Goal: Task Accomplishment & Management: Manage account settings

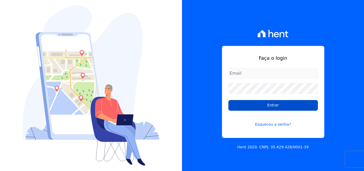
type input "manoela.domingues@lbfengenharia.com.br"
click at [260, 107] on input "Entrar" at bounding box center [273, 105] width 90 height 11
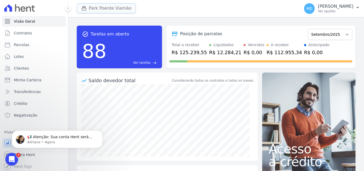
click at [115, 6] on button "Park Poente Viamão" at bounding box center [106, 8] width 59 height 10
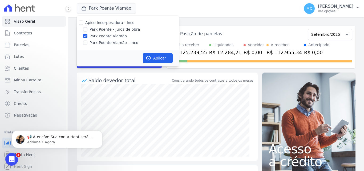
click at [106, 42] on label "Park Poente Viamão - Inco" at bounding box center [114, 43] width 49 height 6
click at [87, 42] on input "Park Poente Viamão - Inco" at bounding box center [85, 43] width 4 height 4
checkbox input "true"
click at [160, 57] on button "Aplicar" at bounding box center [158, 58] width 30 height 10
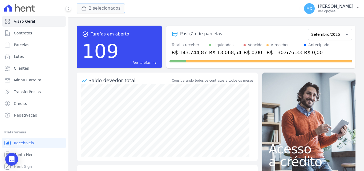
click at [114, 8] on button "2 selecionados" at bounding box center [101, 8] width 48 height 10
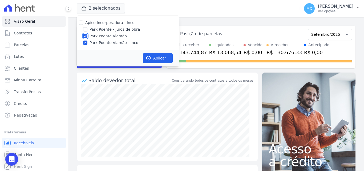
click at [86, 36] on input "Park Poente Viamão" at bounding box center [85, 36] width 4 height 4
checkbox input "false"
click at [161, 59] on button "Aplicar" at bounding box center [158, 58] width 30 height 10
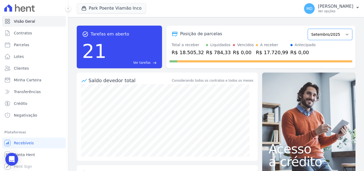
click at [340, 35] on select "Novembro/2022 Dezembro/2022 Janeiro/2023 Fevereiro/2023 Março/2023 Abril/2023 M…" at bounding box center [330, 34] width 45 height 11
select select "11/2022"
click at [308, 29] on select "Novembro/2022 Dezembro/2022 Janeiro/2023 Fevereiro/2023 Março/2023 Abril/2023 M…" at bounding box center [330, 34] width 45 height 11
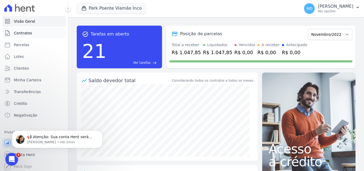
click at [34, 35] on link "Contratos" at bounding box center [34, 33] width 64 height 11
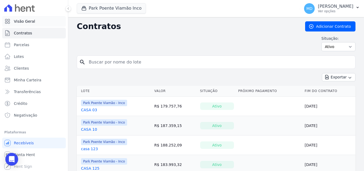
click at [33, 23] on link "Visão Geral" at bounding box center [34, 21] width 64 height 11
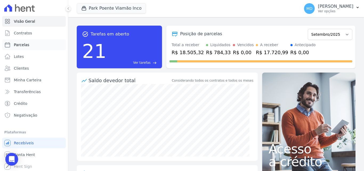
click at [31, 46] on link "Parcelas" at bounding box center [34, 44] width 64 height 11
select select
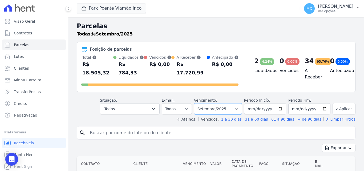
click at [239, 105] on select "Filtrar por período ──────── Todos os meses Novembro/2022 Dezembro/2022 Janeiro…" at bounding box center [218, 108] width 48 height 11
click at [160, 103] on button "Todos" at bounding box center [130, 108] width 60 height 11
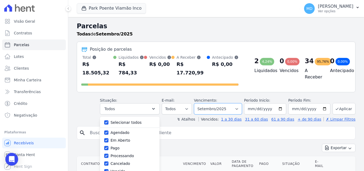
click at [239, 103] on select "Filtrar por período ──────── Todos os meses Novembro/2022 Dezembro/2022 Janeiro…" at bounding box center [218, 108] width 48 height 11
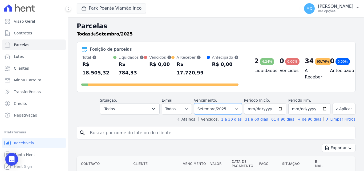
select select "11/2022"
click at [198, 103] on select "Filtrar por período ──────── Todos os meses Novembro/2022 Dezembro/2022 Janeiro…" at bounding box center [218, 108] width 48 height 11
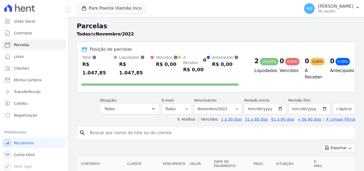
select select
click at [281, 103] on input "[DATE]" at bounding box center [265, 108] width 42 height 11
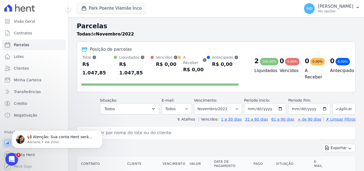
click at [277, 126] on div "search" at bounding box center [216, 132] width 279 height 13
click at [238, 103] on select "Filtrar por período ──────── Todos os meses Novembro/2022 Dezembro/2022 Janeiro…" at bounding box center [218, 108] width 48 height 11
select select "all"
click at [198, 103] on select "Filtrar por período ──────── Todos os meses Novembro/2022 Dezembro/2022 Janeiro…" at bounding box center [218, 108] width 48 height 11
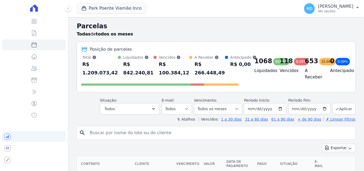
select select
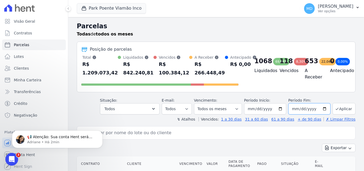
click at [321, 108] on input "[DATE]" at bounding box center [309, 108] width 42 height 11
type input "[DATE]"
click at [337, 110] on button "Aplicar" at bounding box center [344, 108] width 23 height 11
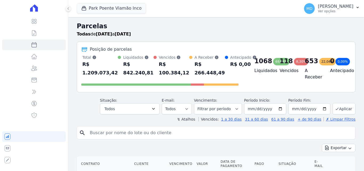
select select
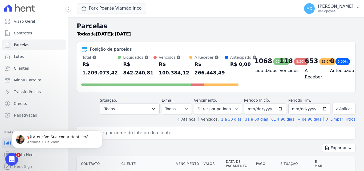
drag, startPoint x: 180, startPoint y: 73, endPoint x: 203, endPoint y: 73, distance: 22.9
click at [203, 73] on div "R$ 266.448,49" at bounding box center [210, 68] width 30 height 17
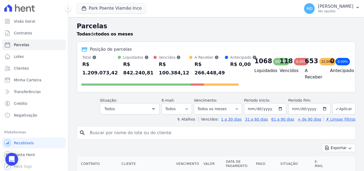
select select
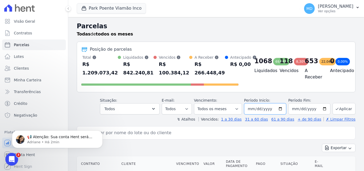
click at [278, 109] on input "2022-08-12" at bounding box center [265, 108] width 42 height 11
type input "2021-08-01"
click at [344, 108] on button "Aplicar" at bounding box center [344, 108] width 23 height 11
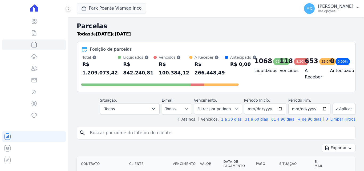
select select
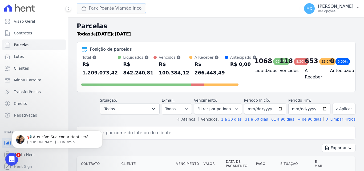
click at [117, 6] on button "Park Poente Viamão Inco" at bounding box center [111, 8] width 69 height 10
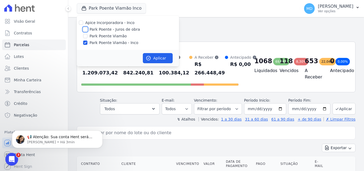
click at [85, 29] on input "Park Poente - Juros de obra" at bounding box center [85, 29] width 4 height 4
checkbox input "true"
click at [85, 35] on input "Park Poente Viamão" at bounding box center [85, 36] width 4 height 4
checkbox input "true"
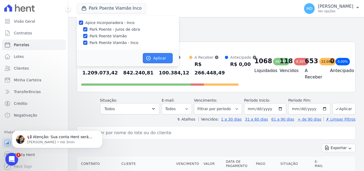
click at [155, 57] on button "Aplicar" at bounding box center [158, 58] width 30 height 10
select select
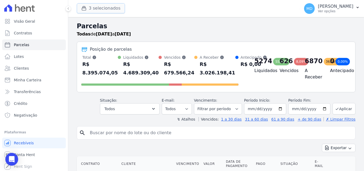
click at [104, 7] on button "3 selecionados" at bounding box center [101, 8] width 48 height 10
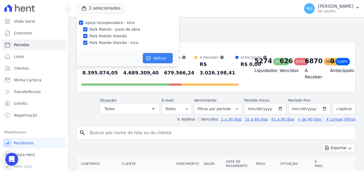
click at [158, 58] on button "Aplicar" at bounding box center [158, 58] width 30 height 10
select select
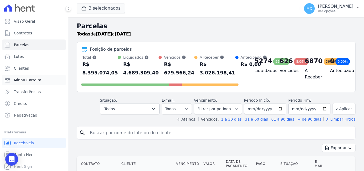
click at [33, 78] on span "Minha Carteira" at bounding box center [27, 79] width 27 height 5
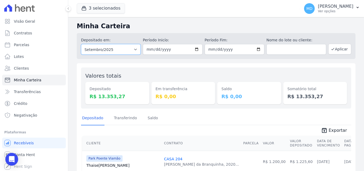
click at [133, 50] on select "Todos os meses Novembro/2022 Dezembro/2022 Janeiro/2023 Fevereiro/2023 Março/20…" at bounding box center [111, 49] width 60 height 11
click at [136, 50] on select "Todos os meses Novembro/2022 Dezembro/2022 Janeiro/2023 Fevereiro/2023 Março/20…" at bounding box center [111, 49] width 60 height 11
select select "all"
click at [81, 44] on select "Todos os meses Novembro/2022 Dezembro/2022 Janeiro/2023 Fevereiro/2023 Março/20…" at bounding box center [111, 49] width 60 height 11
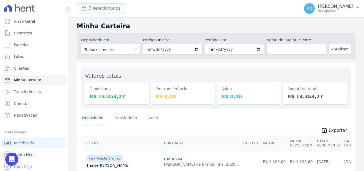
click at [117, 8] on button "3 selecionados" at bounding box center [101, 8] width 48 height 10
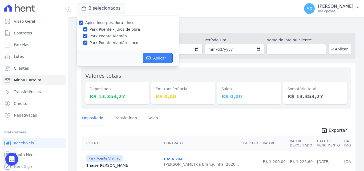
click at [155, 58] on button "Aplicar" at bounding box center [158, 58] width 30 height 10
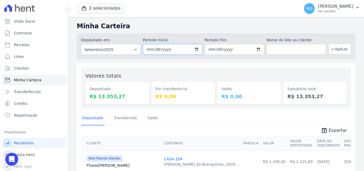
click at [196, 49] on input "2025-09-01" at bounding box center [173, 49] width 60 height 11
type input "[DATE]"
click at [256, 49] on input "2025-09-30" at bounding box center [235, 49] width 60 height 11
type input "[DATE]"
click at [337, 49] on button "Aplicar" at bounding box center [339, 49] width 23 height 11
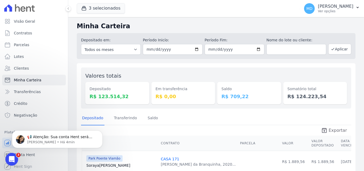
click at [335, 131] on span "Exportar" at bounding box center [338, 130] width 18 height 6
